Goal: Task Accomplishment & Management: Use online tool/utility

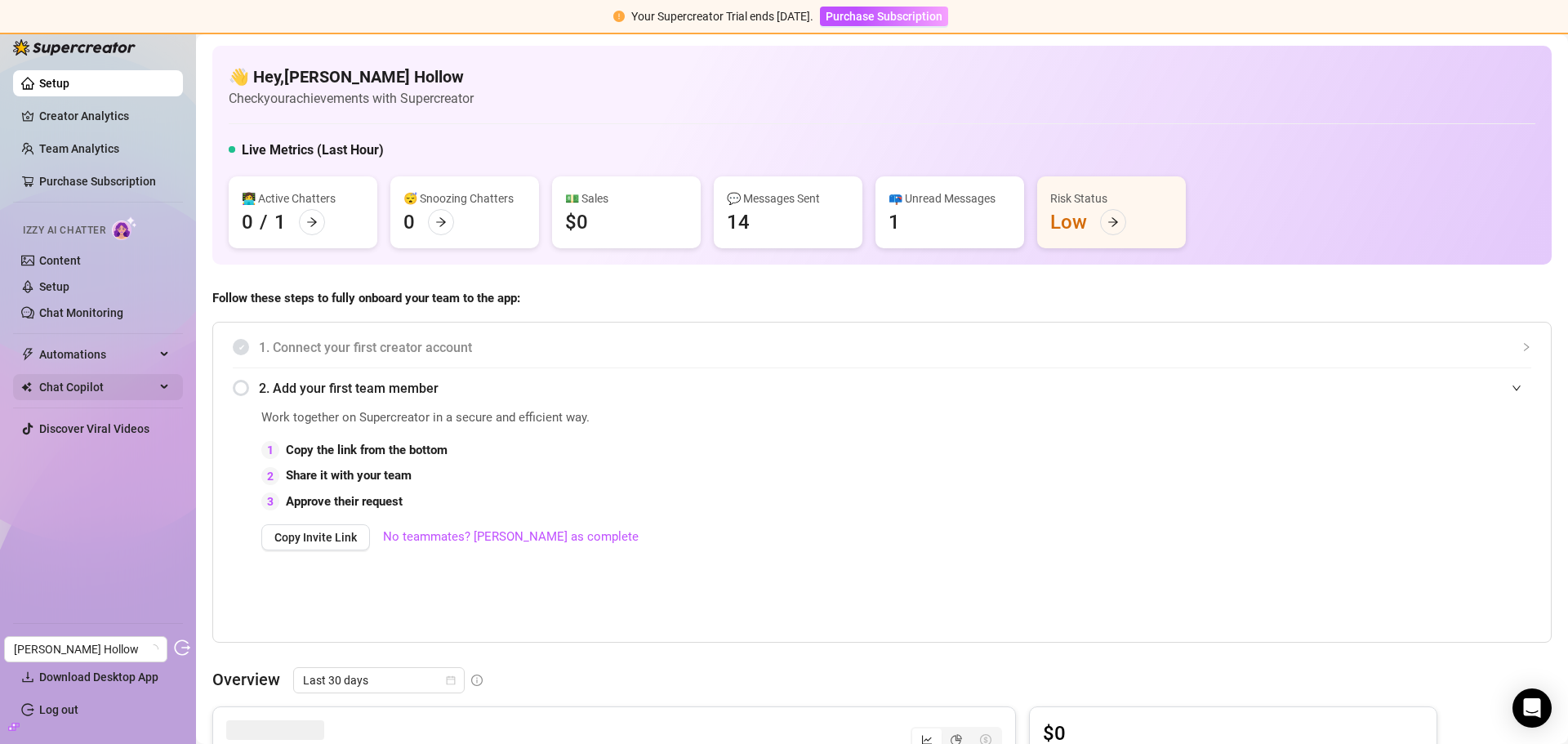
click at [73, 378] on span "Chat Copilot" at bounding box center [98, 387] width 116 height 26
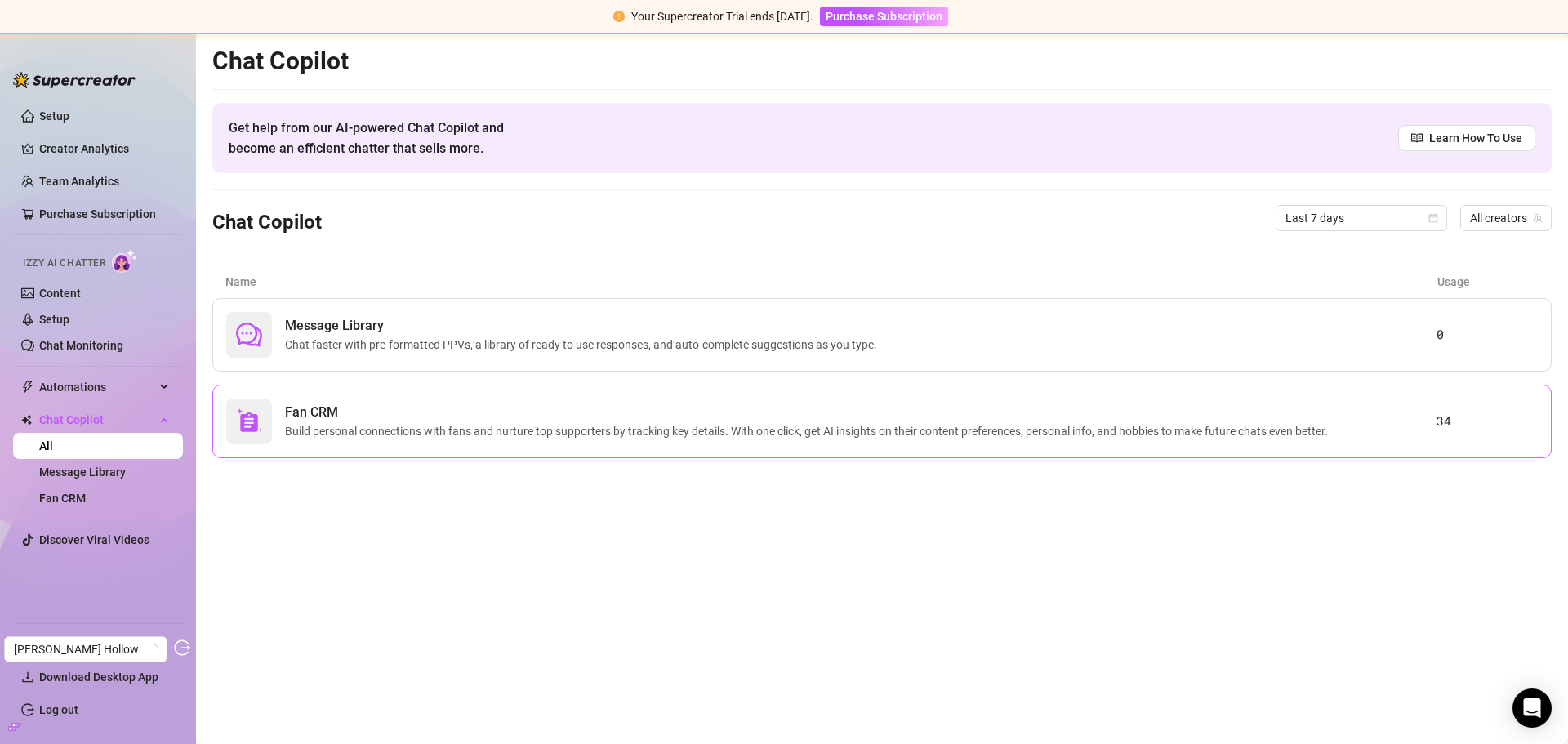
click at [477, 423] on span "Build personal connections with fans and nurture top supporters by tracking key…" at bounding box center [809, 431] width 1049 height 18
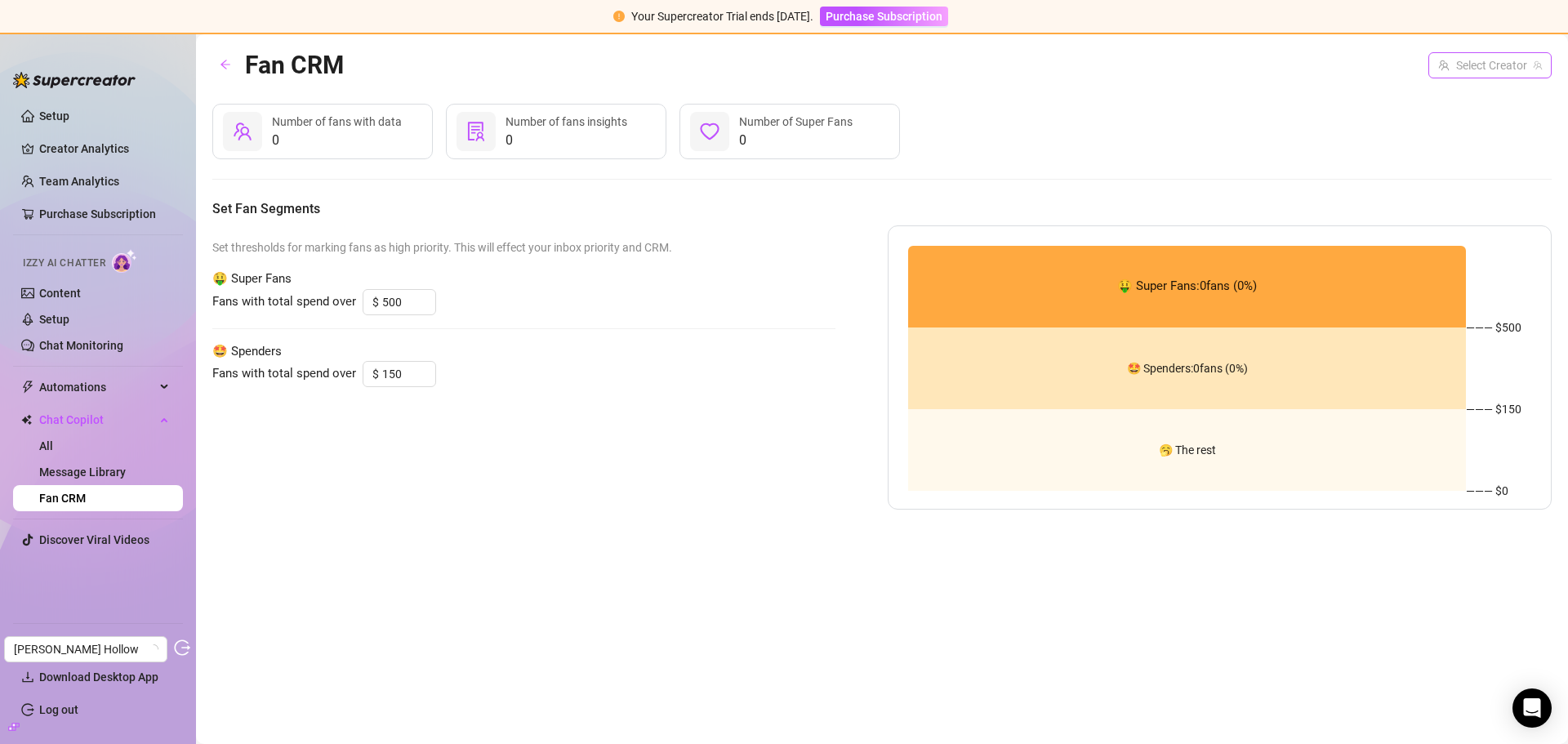
click at [1489, 77] on input "search" at bounding box center [1483, 65] width 89 height 24
click at [1479, 98] on span "( bigbuttbellamy )" at bounding box center [1496, 99] width 84 height 18
